Goal: Navigation & Orientation: Understand site structure

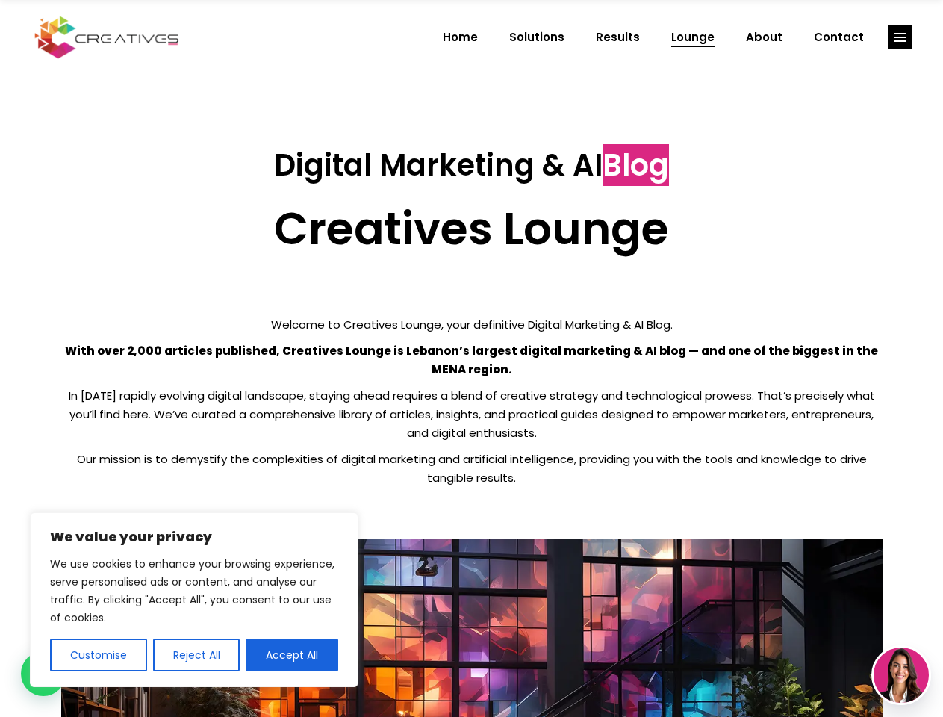
click at [471, 358] on p "With over 2,000 articles published, Creatives Lounge is Lebanon’s largest digit…" at bounding box center [471, 359] width 821 height 37
click at [98, 655] on button "Customise" at bounding box center [98, 654] width 97 height 33
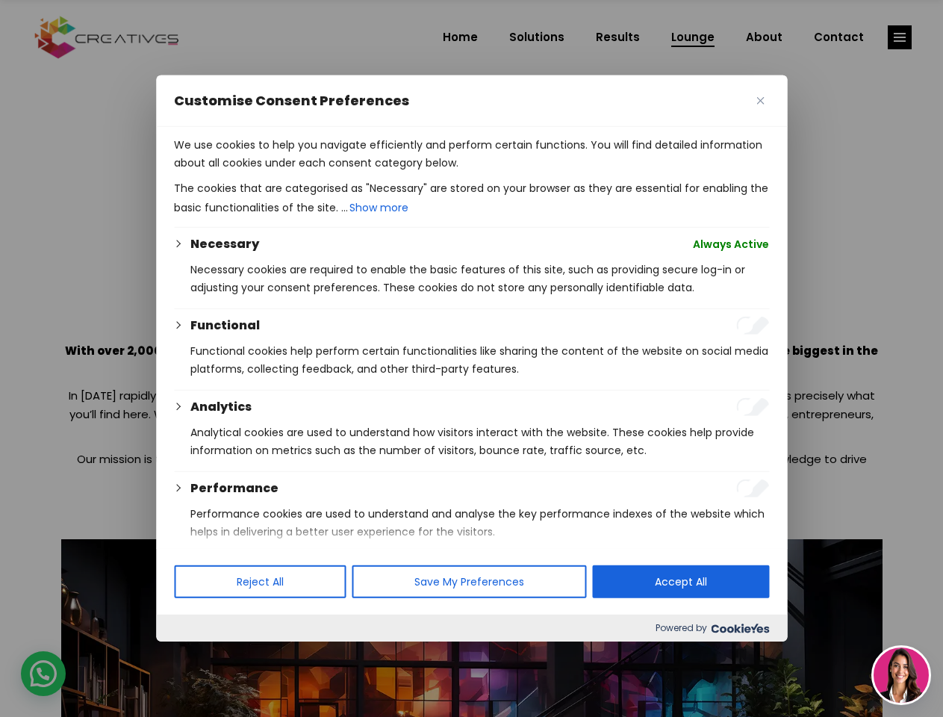
click at [196, 655] on div at bounding box center [471, 358] width 943 height 717
click at [292, 172] on p "We use cookies to help you navigate efficiently and perform certain functions. …" at bounding box center [471, 154] width 595 height 36
click at [900, 37] on div at bounding box center [471, 358] width 943 height 717
click at [901, 675] on img at bounding box center [901, 674] width 55 height 55
